Goal: Task Accomplishment & Management: Use online tool/utility

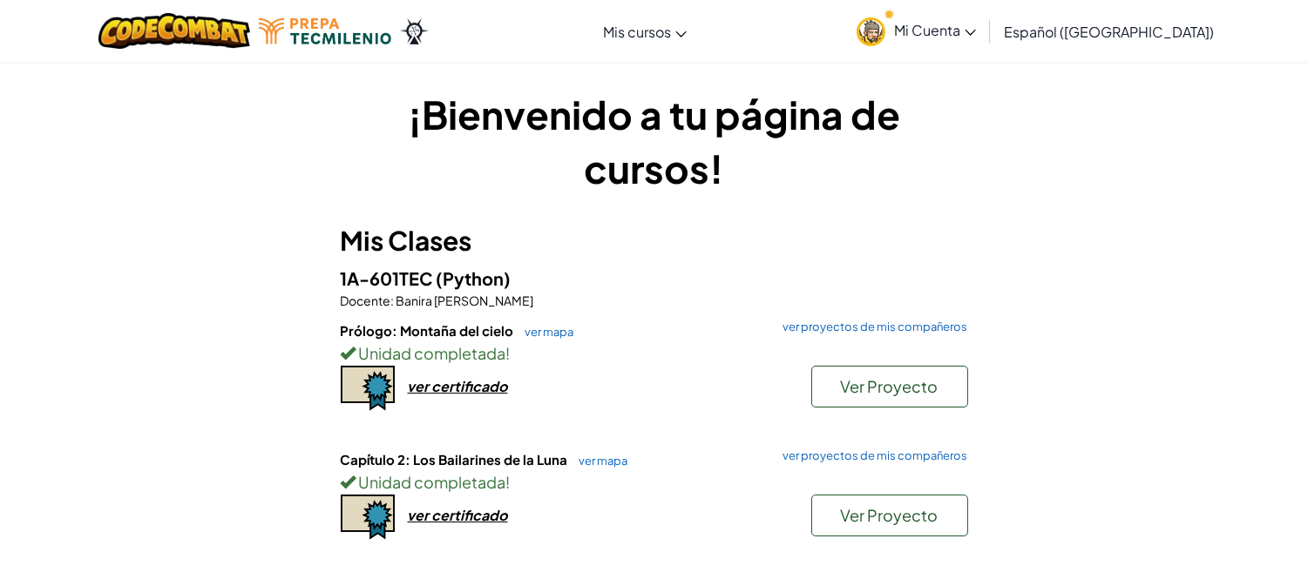
click at [559, 323] on h6 "Prólogo: Montaña del cielo ver mapa ver proyectos de mis compañeros" at bounding box center [654, 331] width 627 height 19
click at [559, 331] on link "ver mapa" at bounding box center [546, 332] width 58 height 14
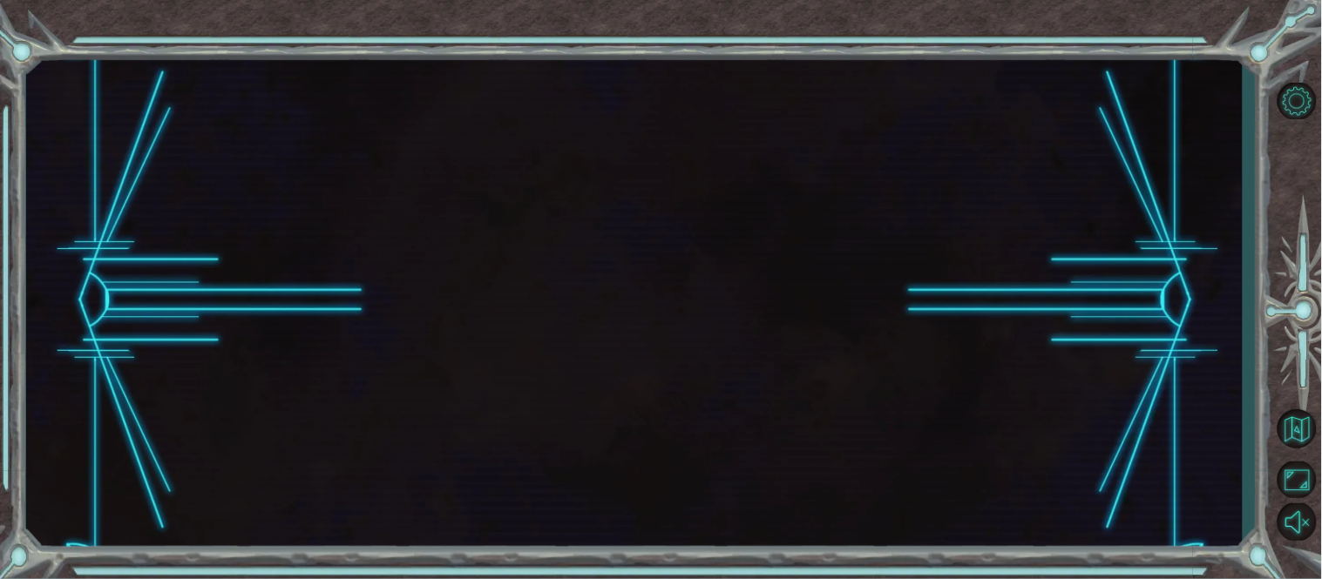
click at [559, 331] on div at bounding box center [634, 301] width 1216 height 510
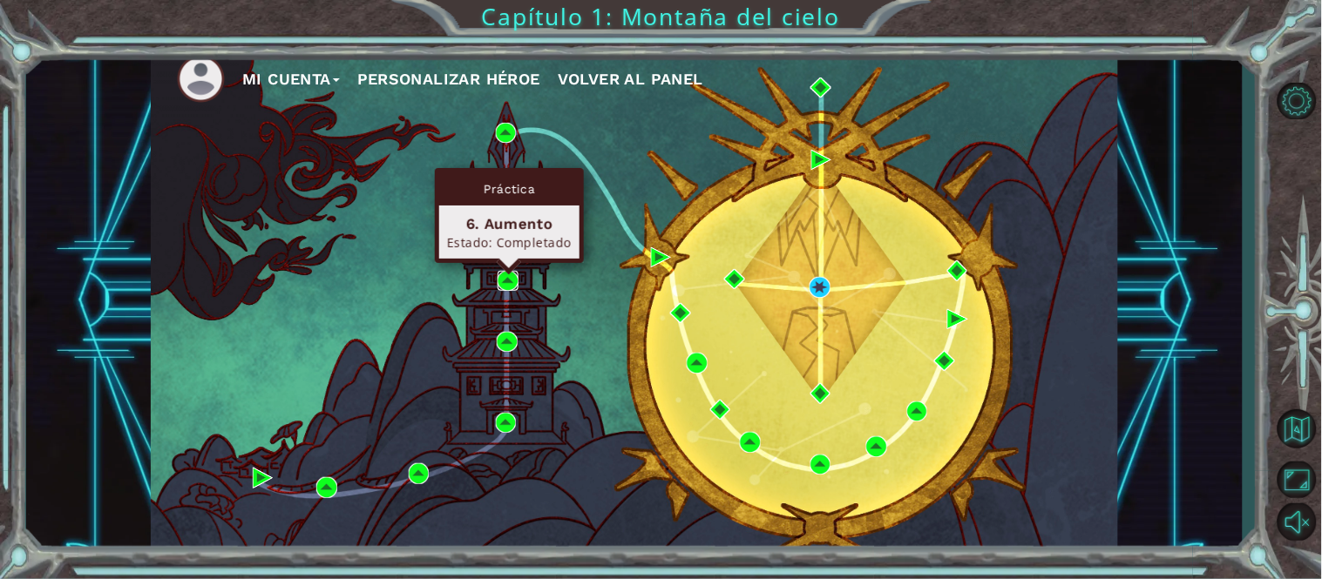
click at [515, 277] on img at bounding box center [508, 281] width 20 height 20
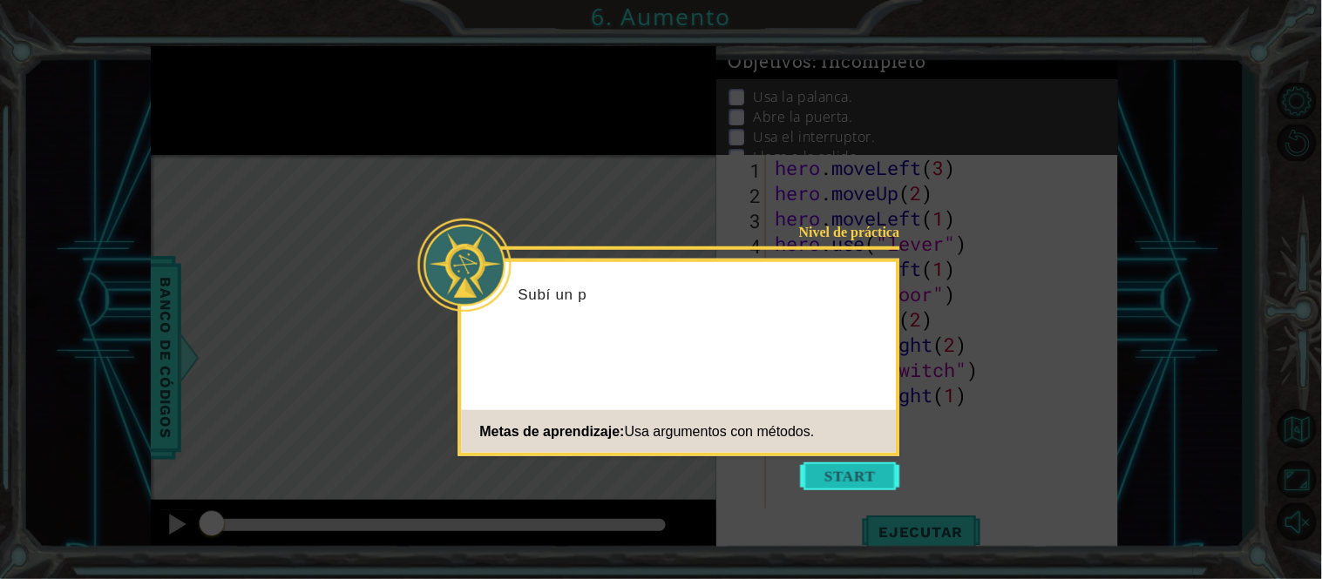
click at [864, 481] on button "Start" at bounding box center [850, 477] width 99 height 28
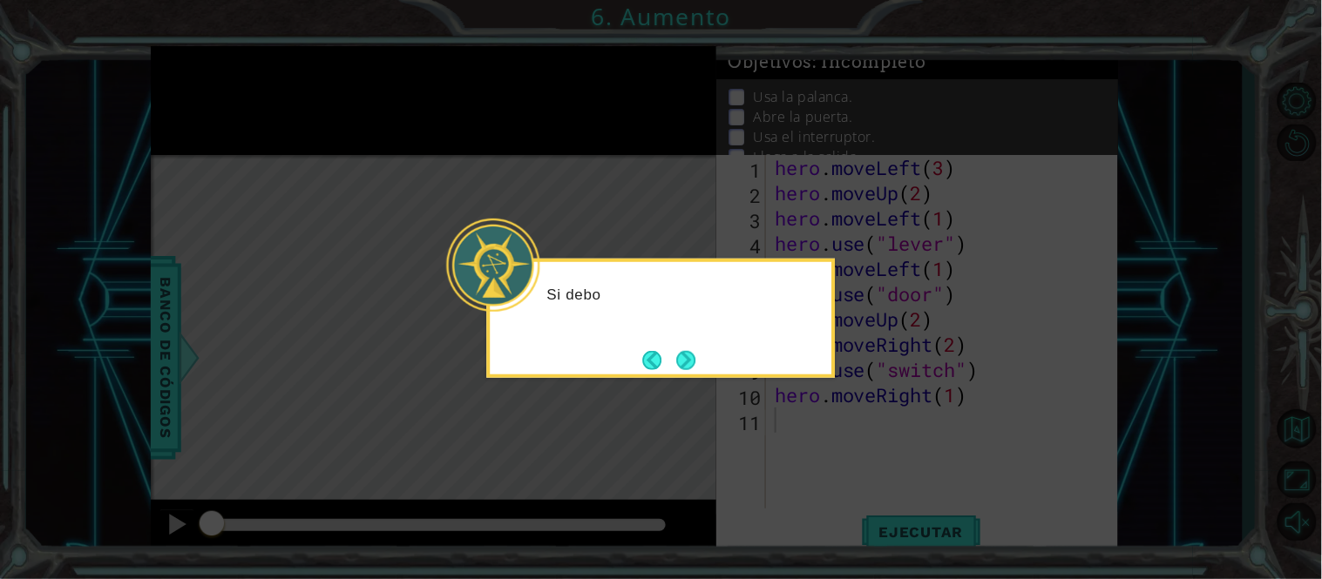
click at [852, 473] on icon at bounding box center [661, 289] width 1322 height 579
click at [682, 362] on button "Next" at bounding box center [685, 360] width 19 height 19
click at [682, 360] on icon at bounding box center [661, 289] width 1322 height 579
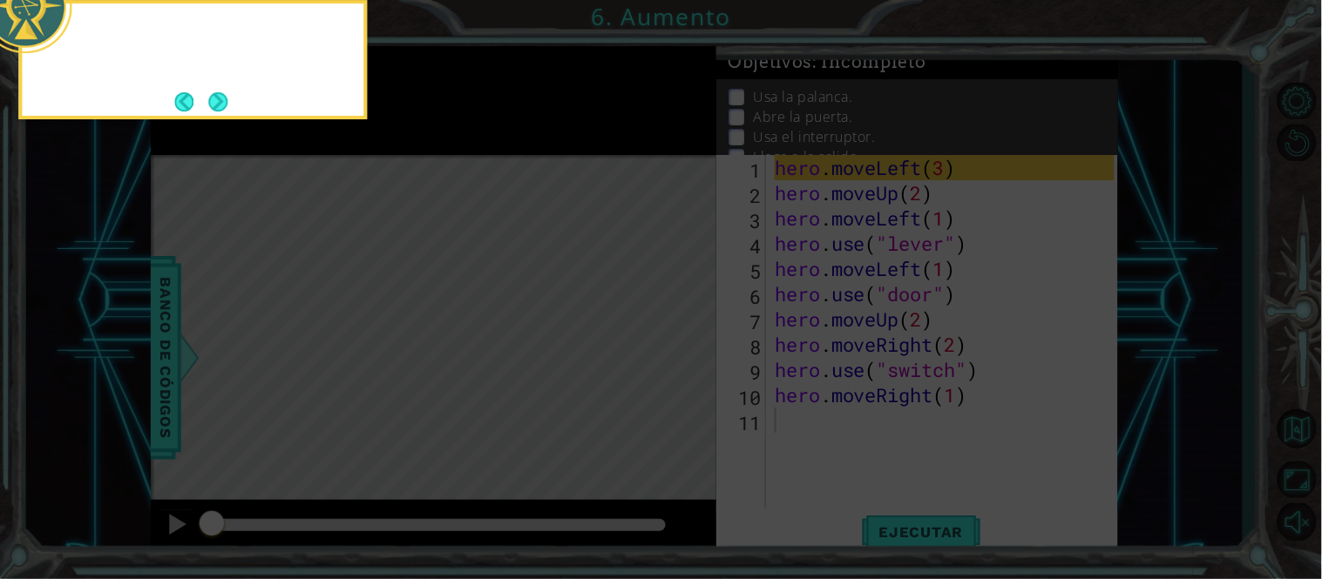
click at [682, 360] on icon at bounding box center [661, 86] width 1322 height 985
click at [683, 361] on icon at bounding box center [661, 86] width 1322 height 985
click at [764, 284] on icon at bounding box center [661, 86] width 1322 height 985
click at [212, 93] on button "Next" at bounding box center [217, 101] width 19 height 19
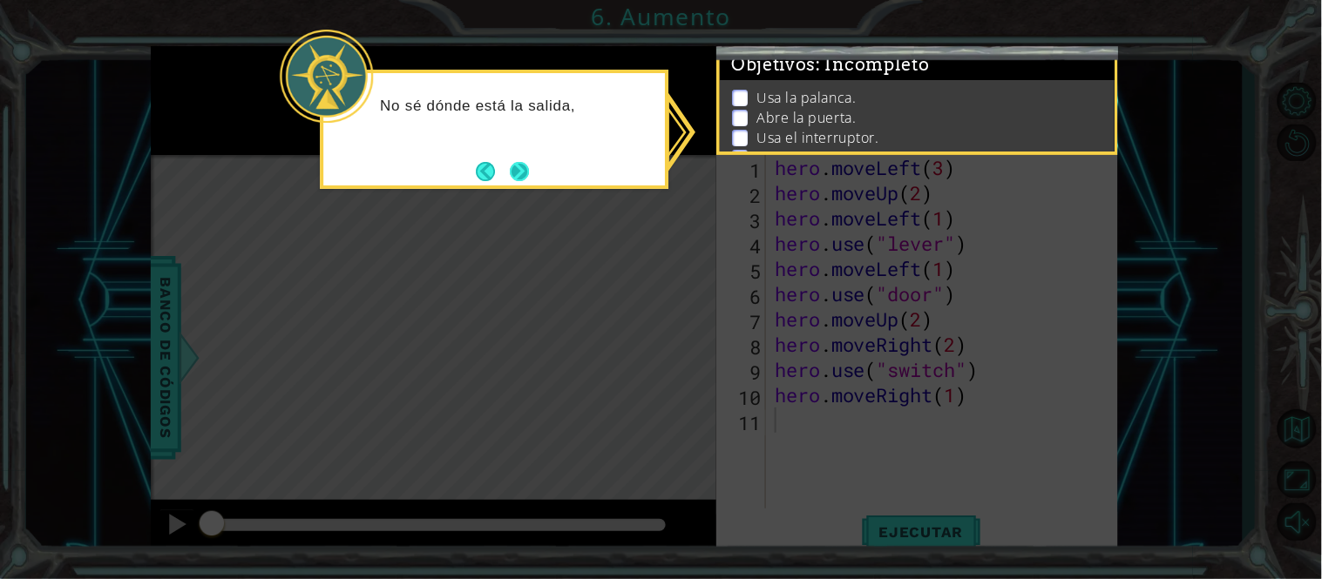
drag, startPoint x: 518, startPoint y: 192, endPoint x: 520, endPoint y: 178, distance: 14.2
click at [518, 181] on body "1 ההההההההההההההההההההההההההההההההההההההההההההההההההההההההההההההההההההההההההההה…" at bounding box center [661, 289] width 1322 height 579
click at [520, 173] on button "Next" at bounding box center [519, 171] width 19 height 19
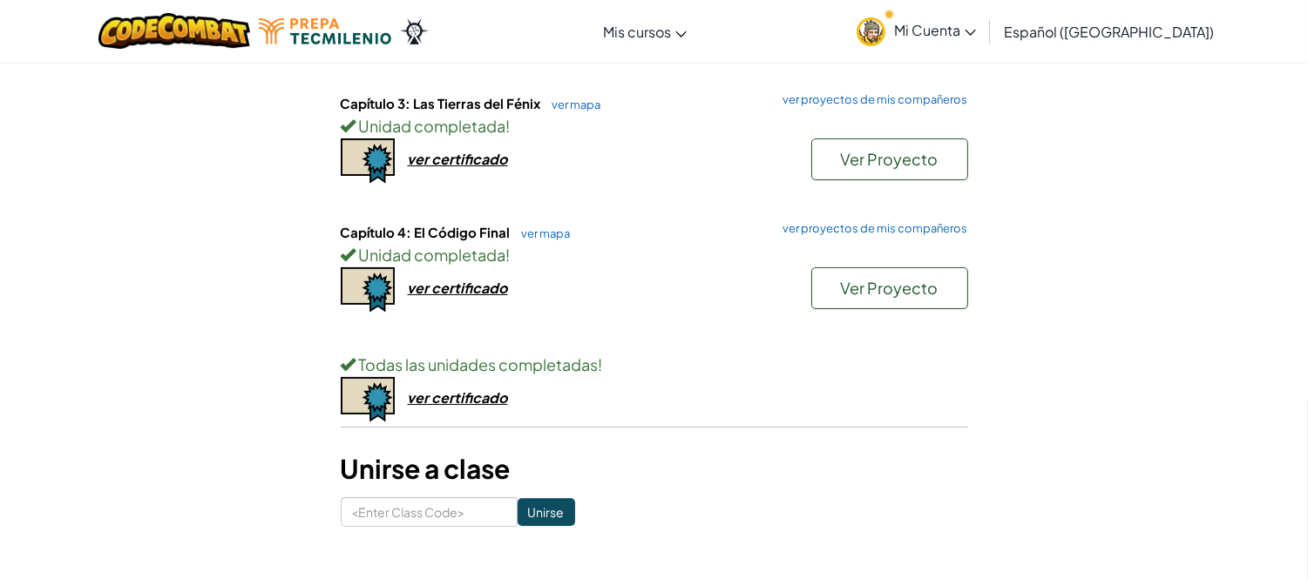
scroll to position [484, 0]
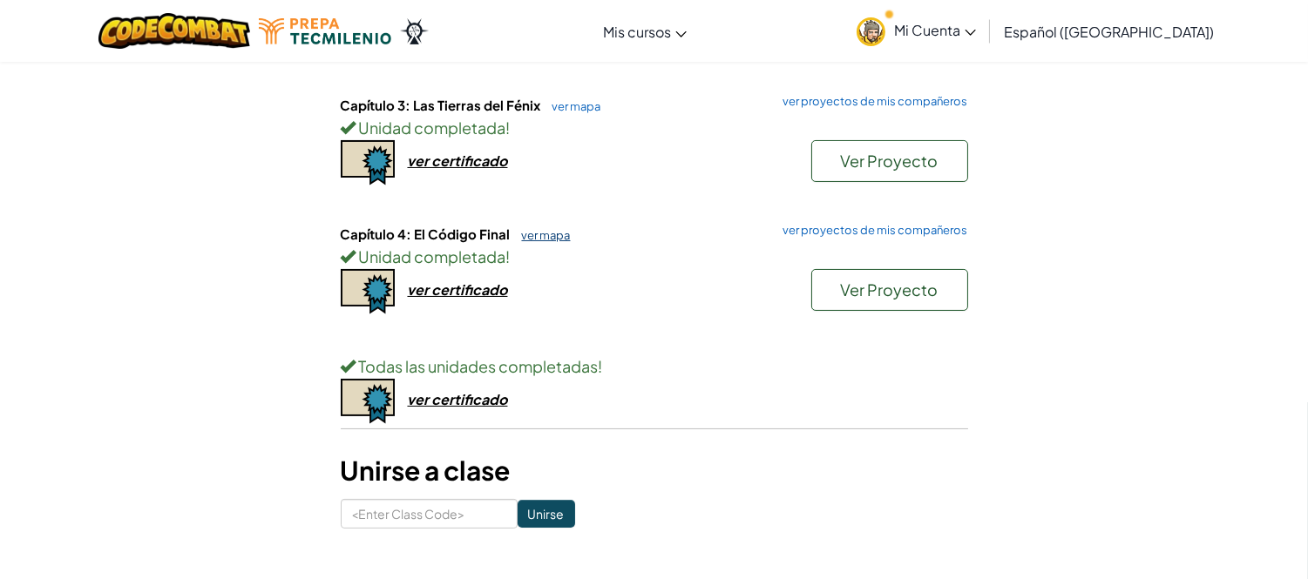
click at [533, 231] on link "ver mapa" at bounding box center [542, 235] width 58 height 14
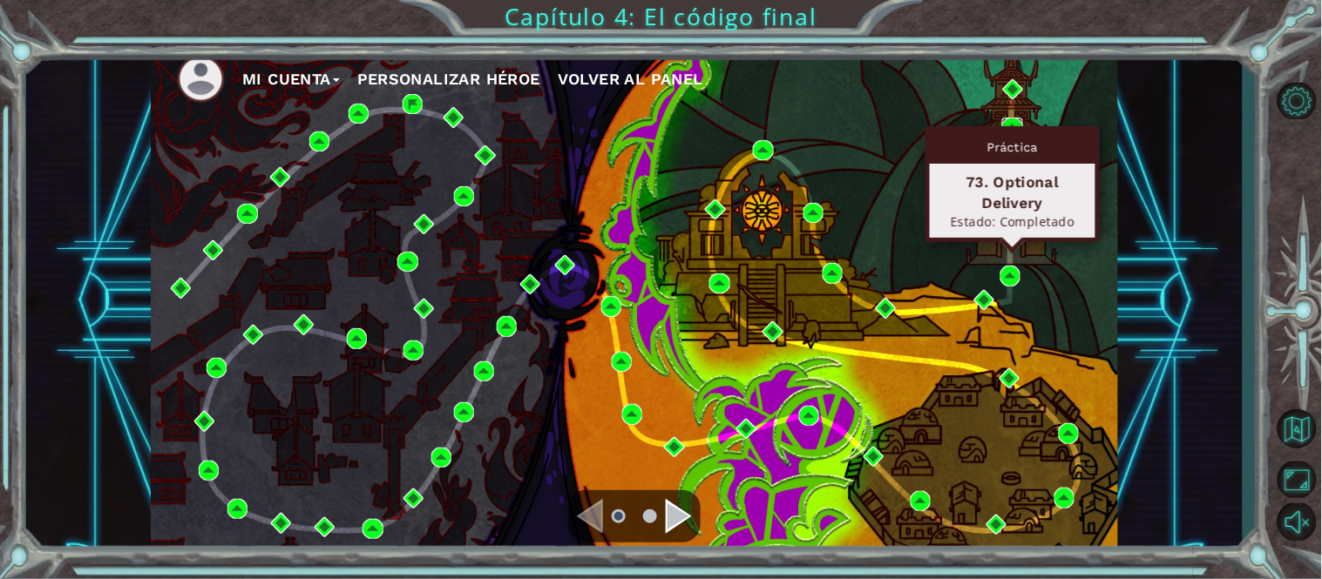
click at [1009, 125] on img at bounding box center [1012, 128] width 20 height 20
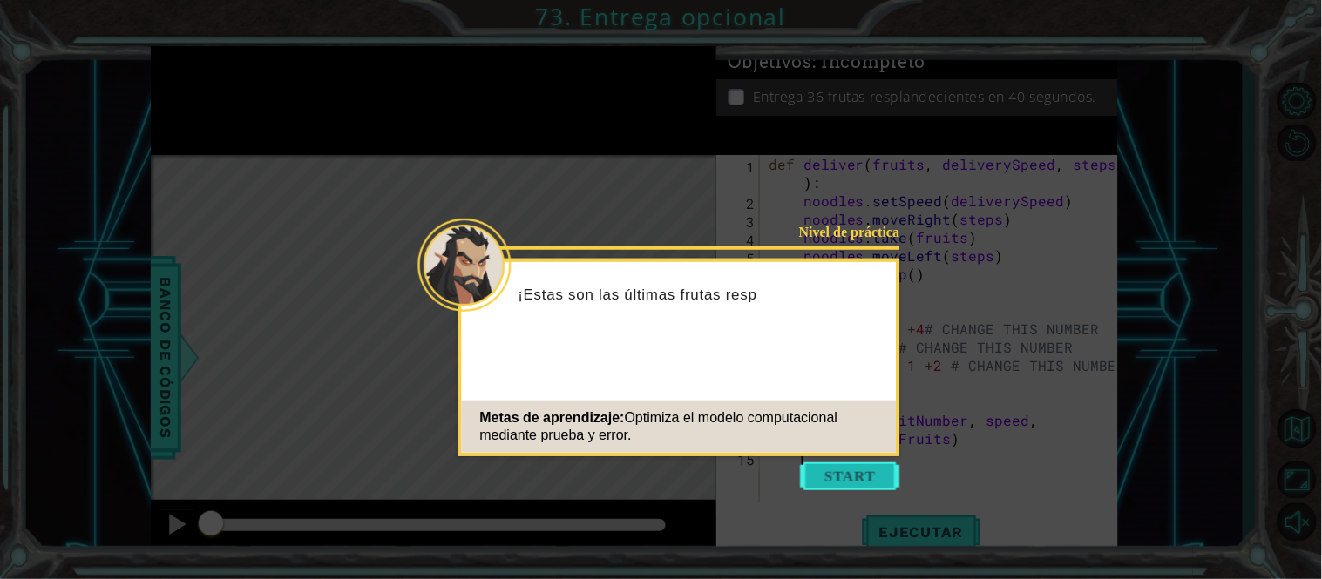
click at [822, 467] on button "Start" at bounding box center [850, 477] width 99 height 28
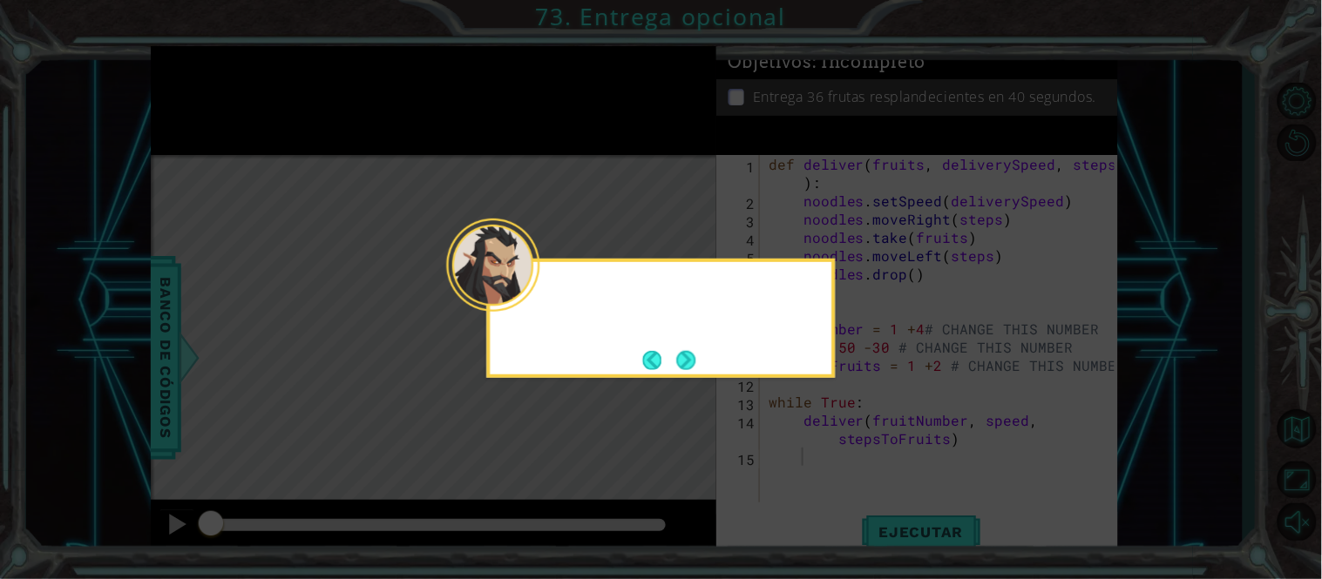
click at [825, 472] on icon at bounding box center [661, 289] width 1322 height 579
click at [681, 361] on button "Next" at bounding box center [685, 360] width 19 height 19
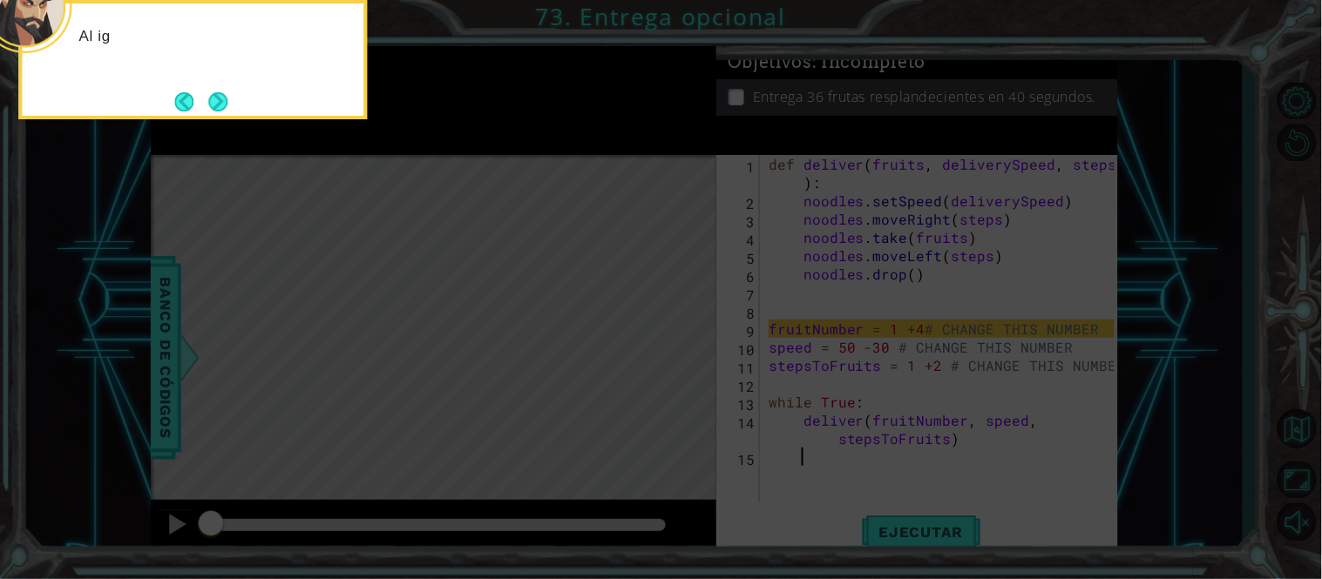
click at [689, 355] on icon at bounding box center [661, 86] width 1322 height 985
click at [786, 328] on icon at bounding box center [661, 86] width 1322 height 985
click at [218, 102] on button "Next" at bounding box center [218, 101] width 20 height 20
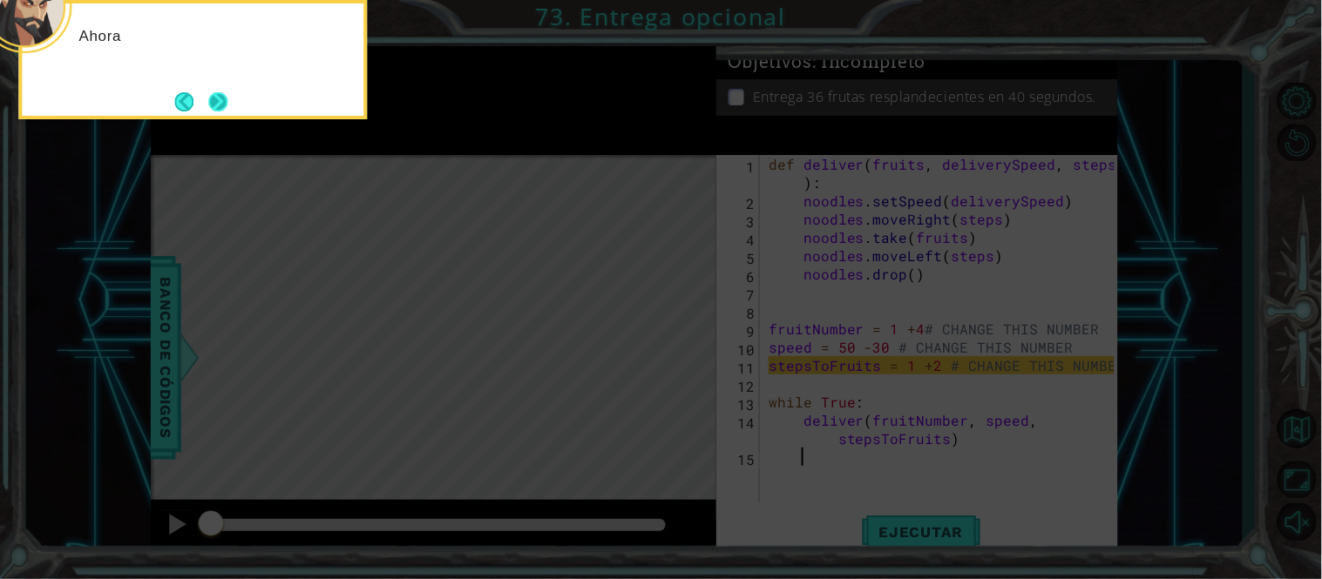
click at [220, 105] on button "Next" at bounding box center [217, 101] width 19 height 19
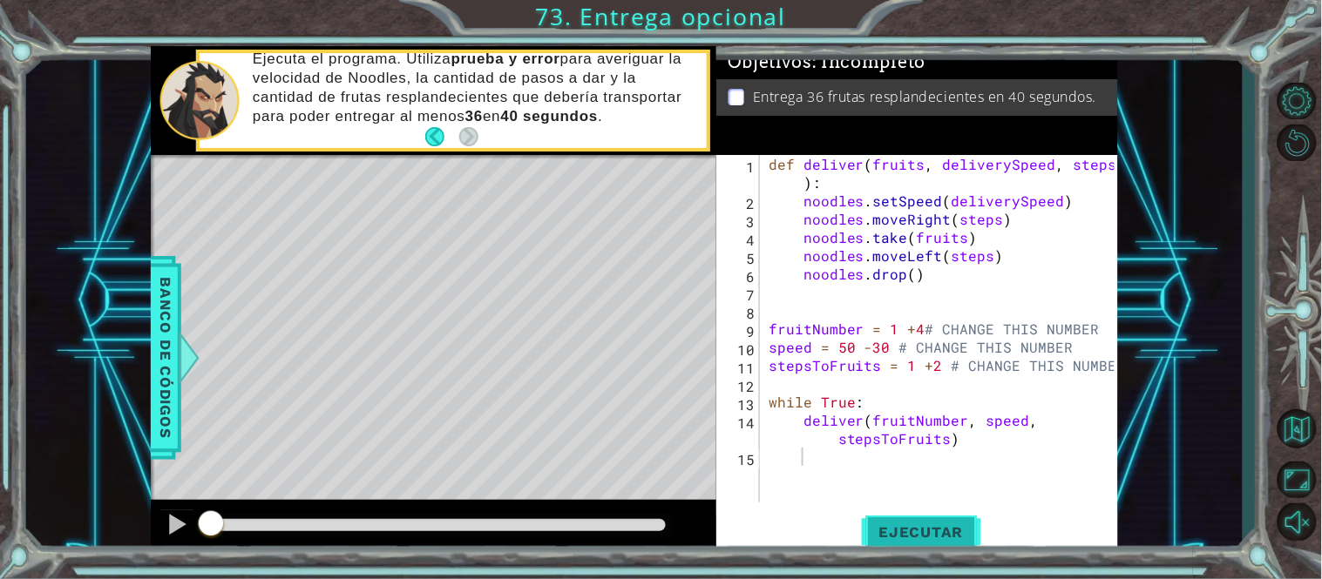
click at [951, 521] on button "Ejecutar" at bounding box center [921, 532] width 119 height 40
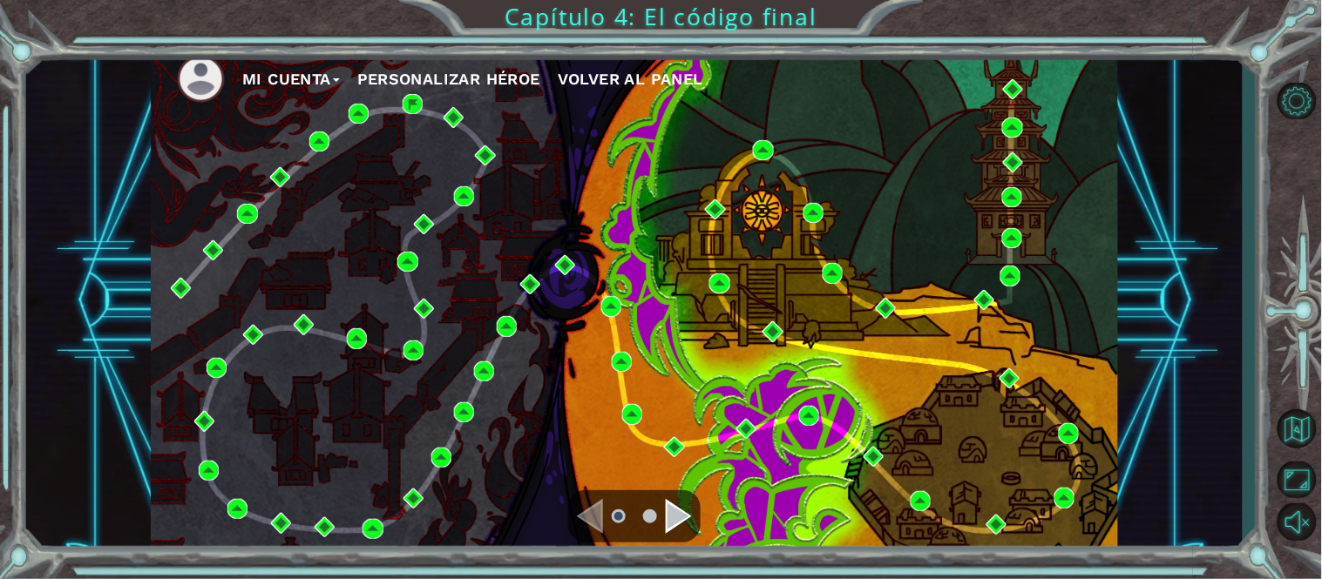
click at [667, 525] on div "Navigate to the next page" at bounding box center [679, 516] width 26 height 35
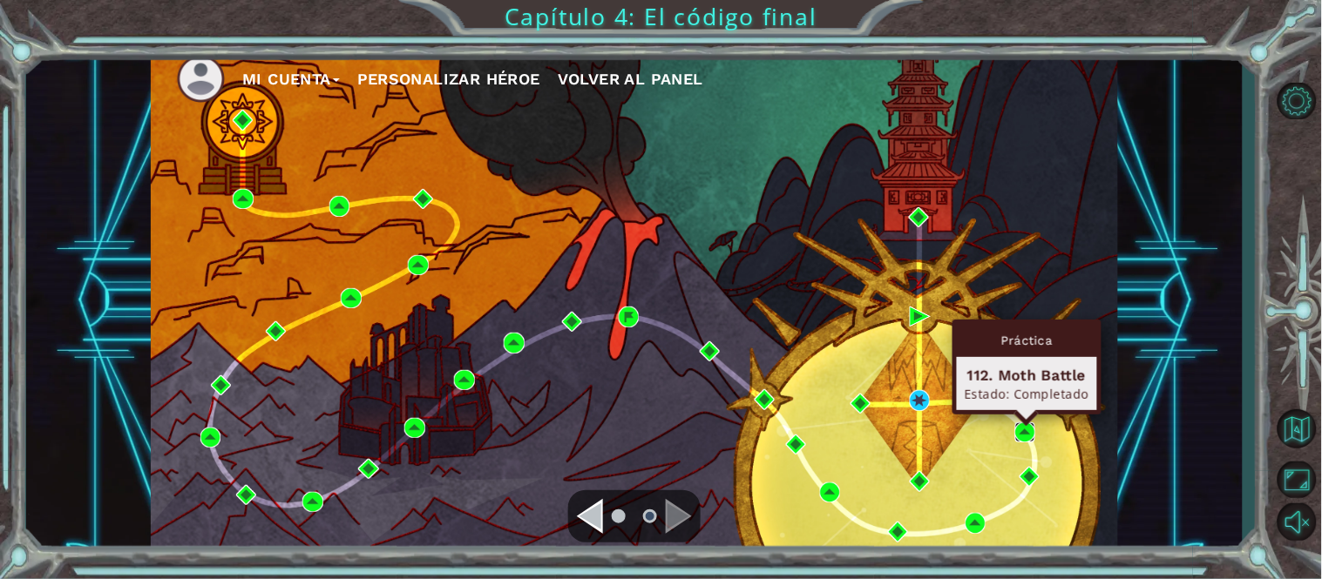
click at [1022, 424] on img at bounding box center [1025, 433] width 20 height 20
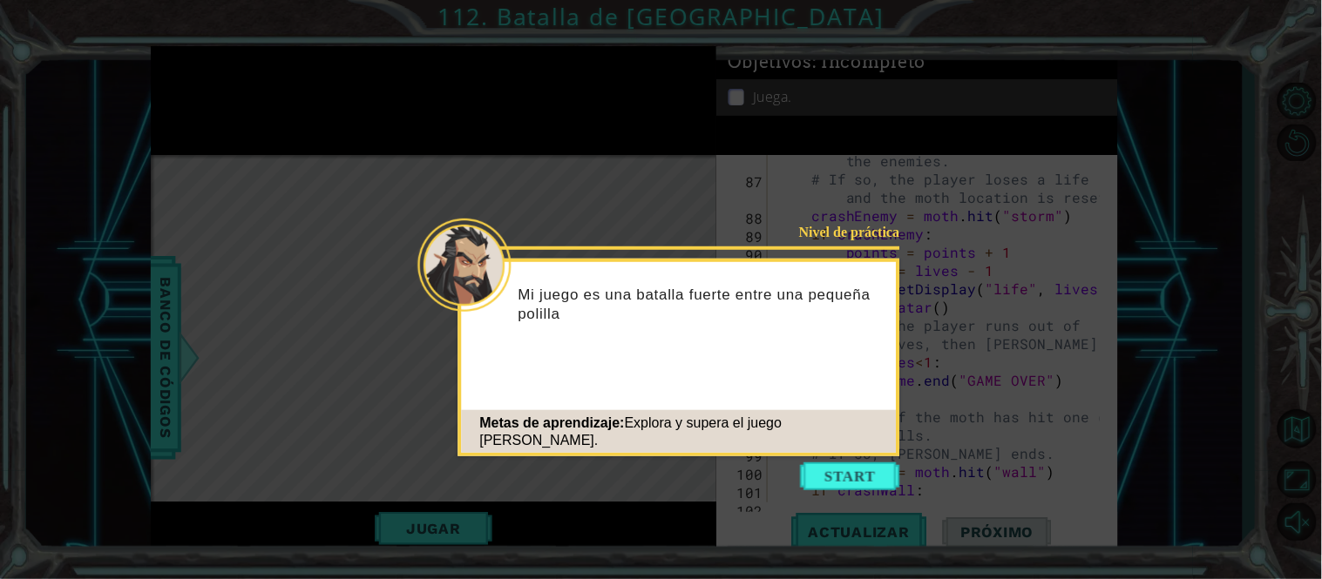
scroll to position [2379, 0]
click at [817, 475] on button "Start" at bounding box center [850, 477] width 99 height 28
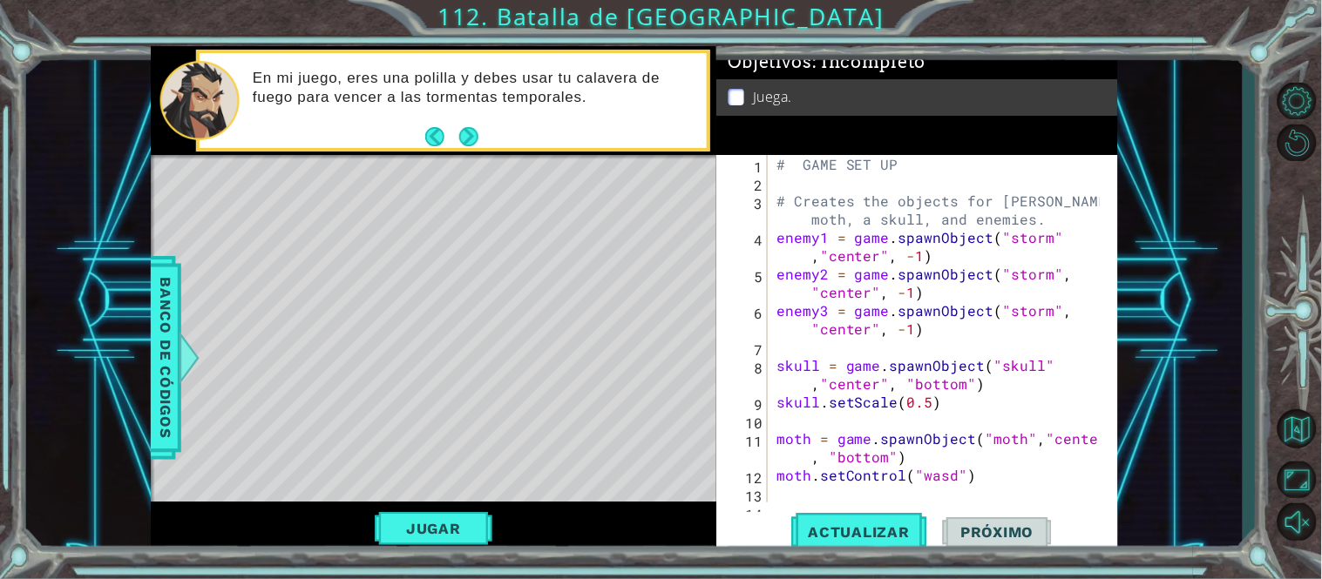
scroll to position [0, 0]
click at [383, 525] on button "Jugar" at bounding box center [434, 528] width 118 height 33
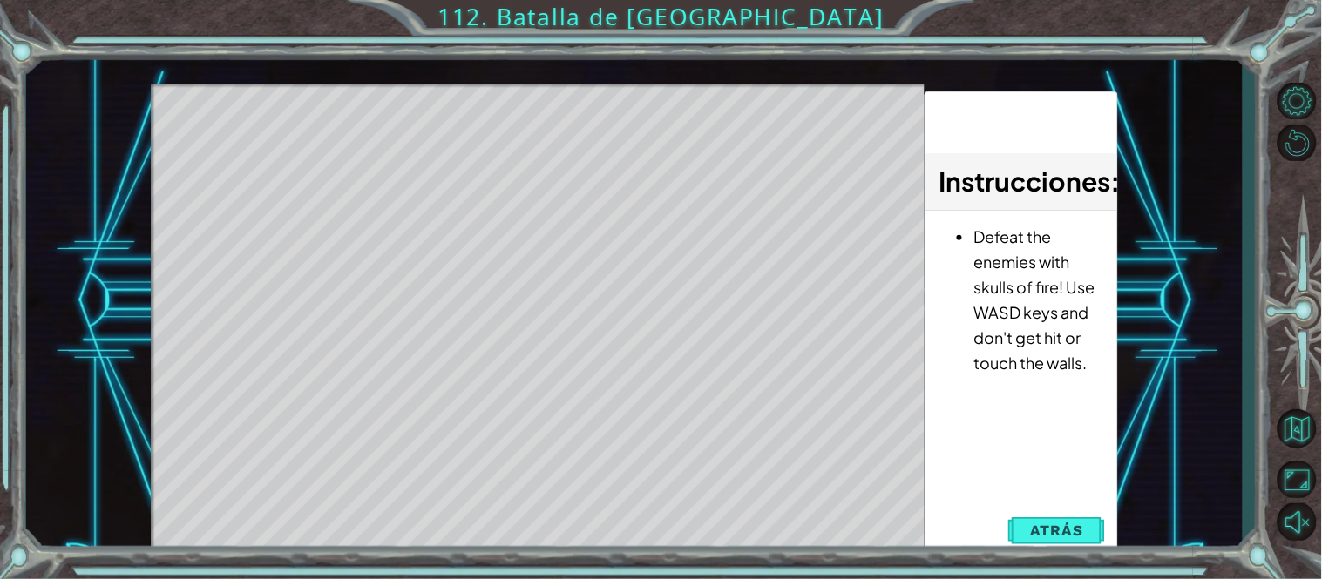
click at [720, 342] on div "Level Map" at bounding box center [553, 340] width 805 height 513
drag, startPoint x: 733, startPoint y: 436, endPoint x: 680, endPoint y: 386, distance: 72.7
click at [680, 389] on div "Level Map" at bounding box center [553, 340] width 805 height 513
drag, startPoint x: 645, startPoint y: 263, endPoint x: 655, endPoint y: 266, distance: 10.8
click at [649, 263] on div "Level Map" at bounding box center [553, 340] width 805 height 513
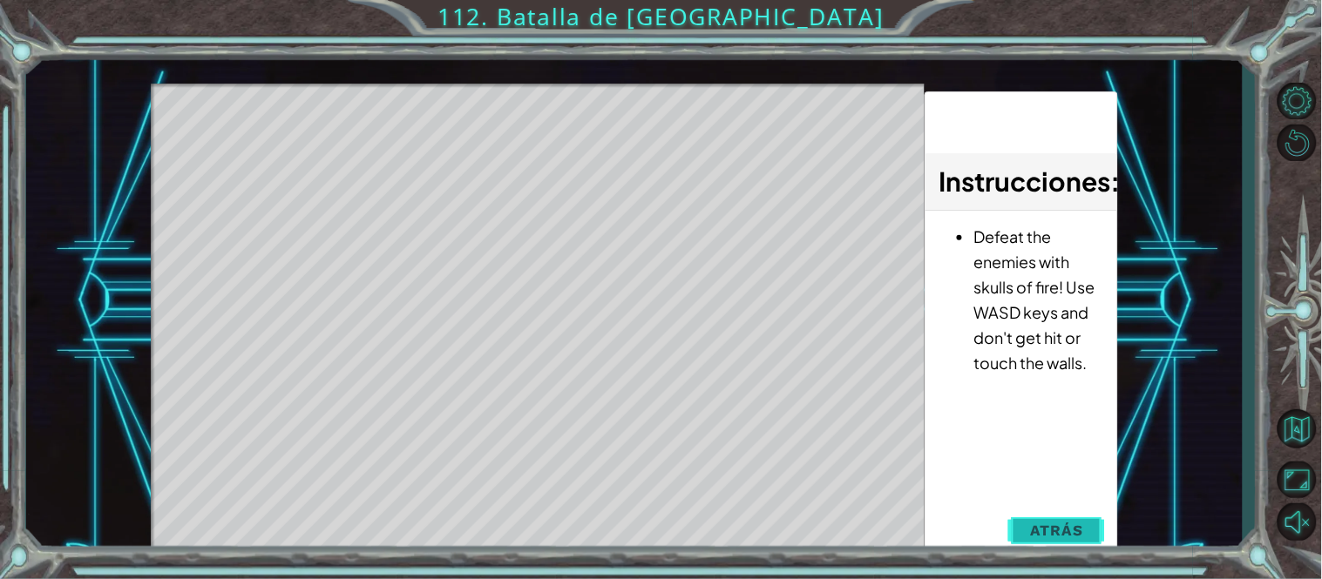
click at [1059, 534] on span "Atrás" at bounding box center [1056, 530] width 53 height 17
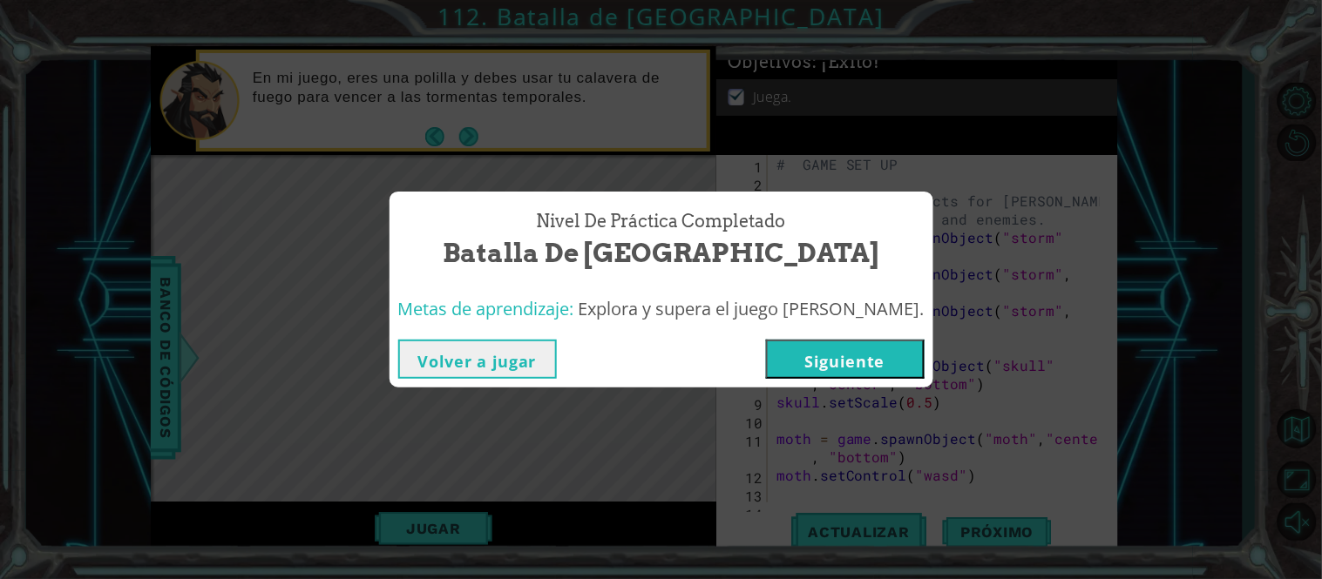
click at [557, 367] on button "Volver a jugar" at bounding box center [477, 359] width 159 height 39
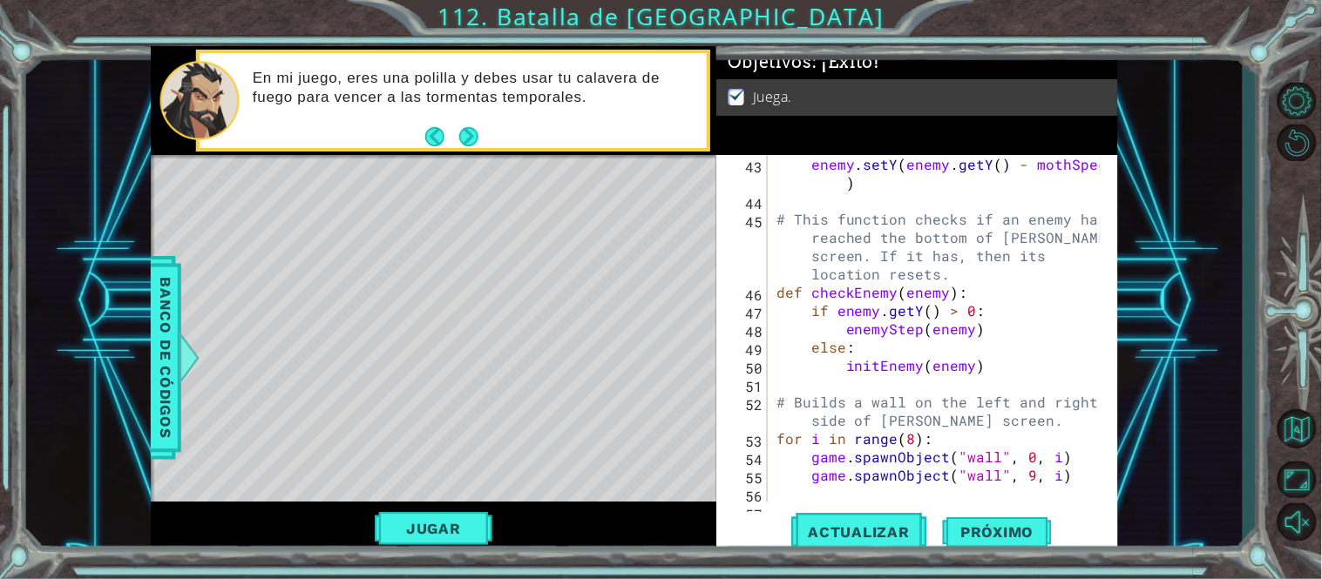
scroll to position [811, 0]
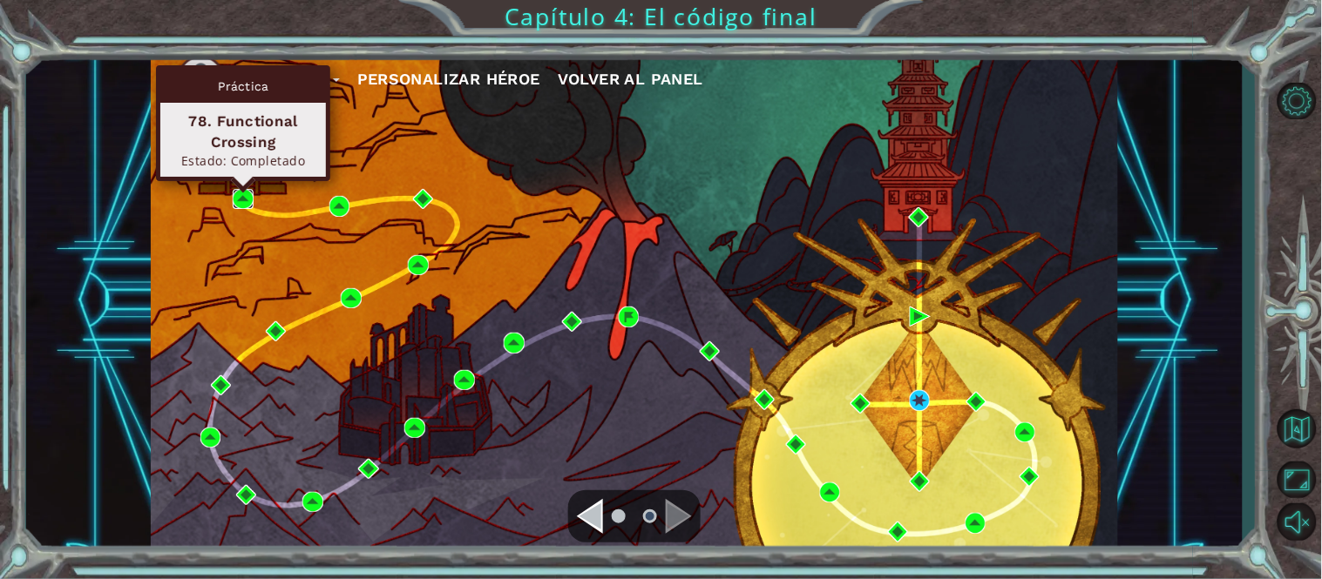
click at [238, 193] on img at bounding box center [243, 199] width 20 height 20
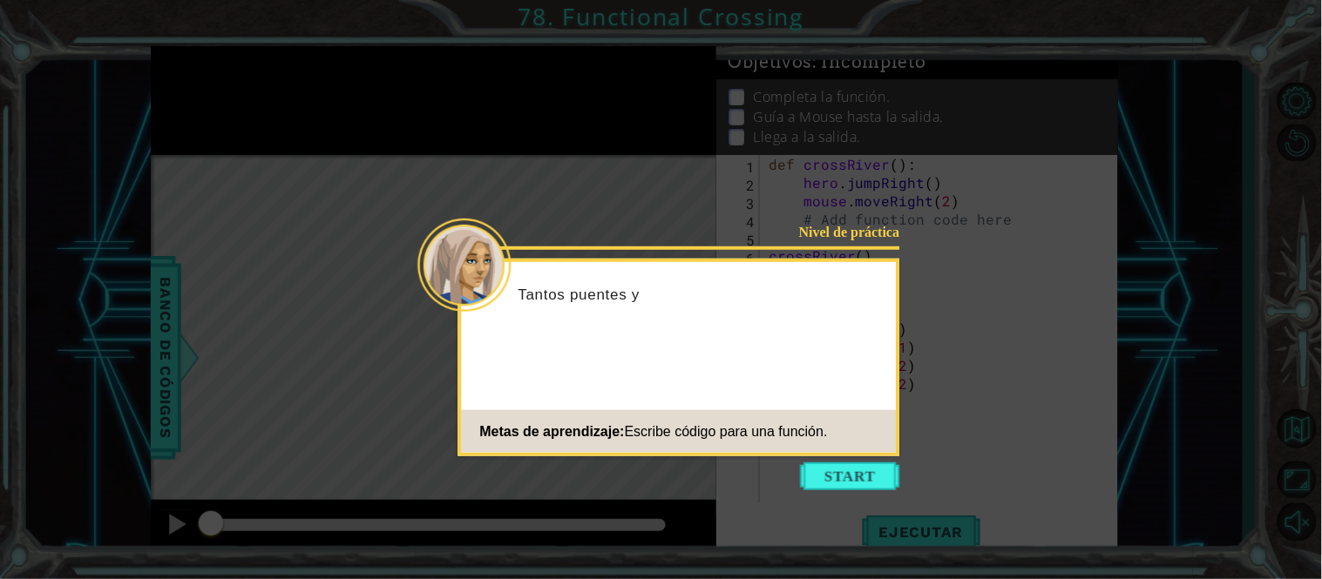
click at [885, 484] on button "Start" at bounding box center [850, 477] width 99 height 28
